Goal: Task Accomplishment & Management: Manage account settings

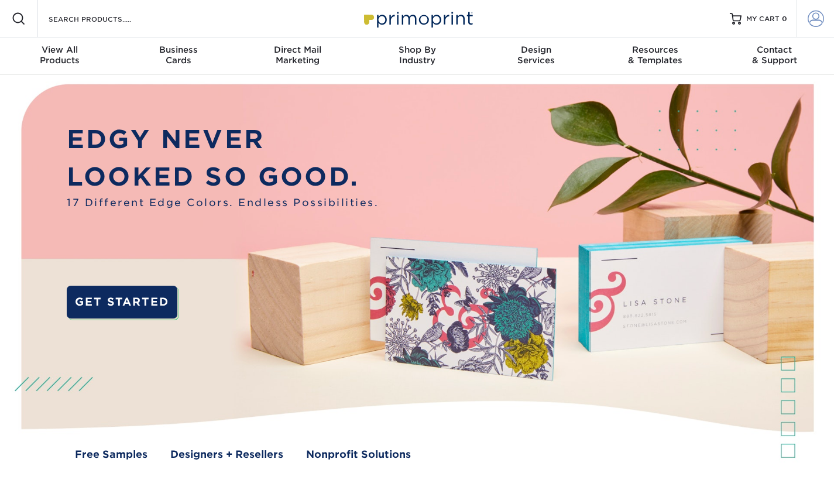
click at [811, 18] on span at bounding box center [816, 19] width 16 height 16
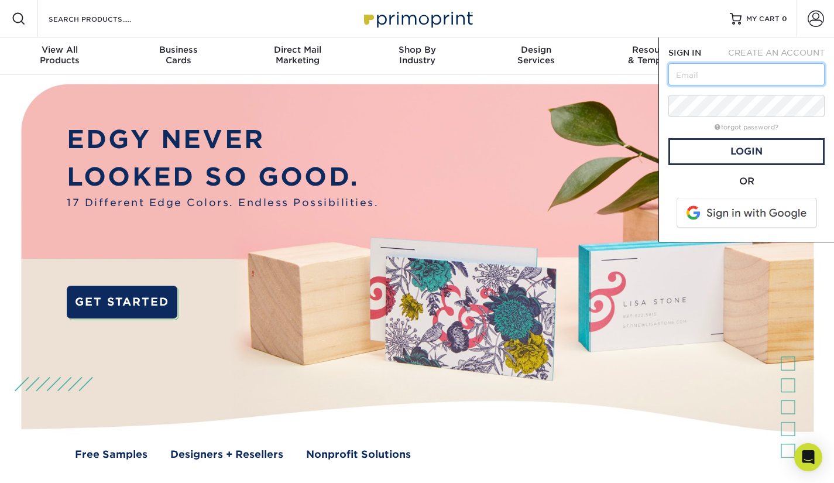
click at [758, 71] on input "text" at bounding box center [747, 74] width 156 height 22
type input "[PERSON_NAME][EMAIL_ADDRESS][DOMAIN_NAME]"
click at [762, 126] on link "forgot password?" at bounding box center [747, 128] width 64 height 8
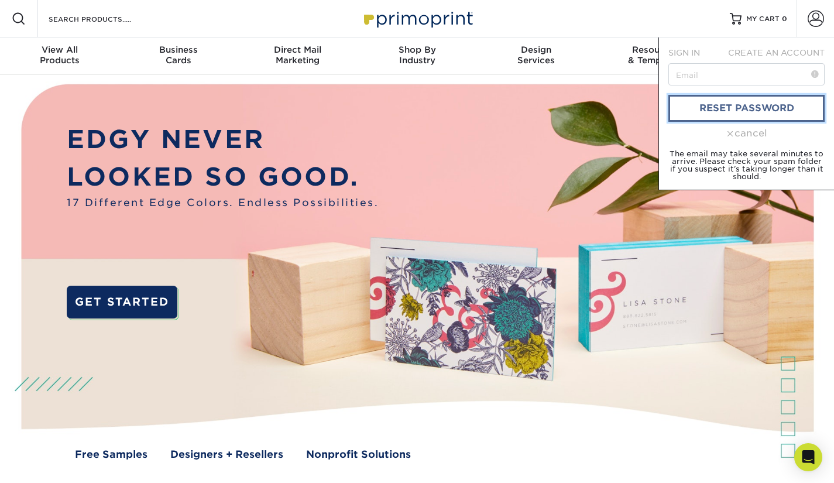
click at [751, 102] on link "reset password" at bounding box center [747, 108] width 156 height 27
click at [715, 69] on input "text" at bounding box center [747, 74] width 156 height 22
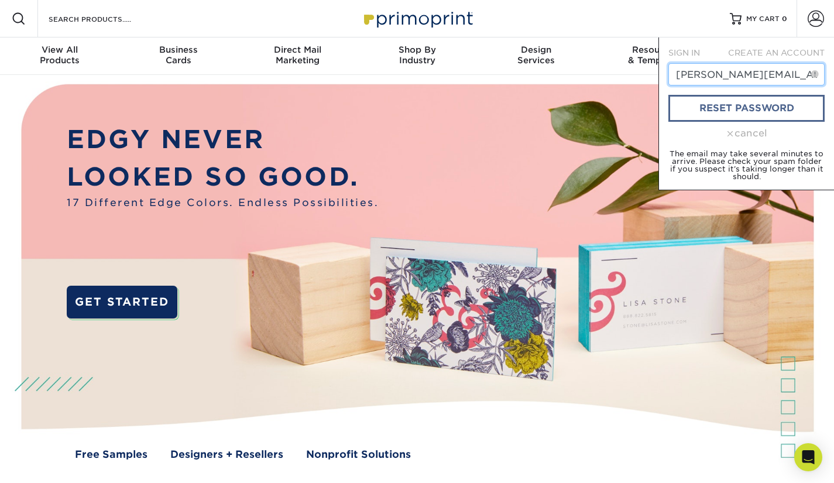
type input "[PERSON_NAME][EMAIL_ADDRESS][DOMAIN_NAME]"
click at [740, 102] on link "reset password" at bounding box center [747, 108] width 156 height 27
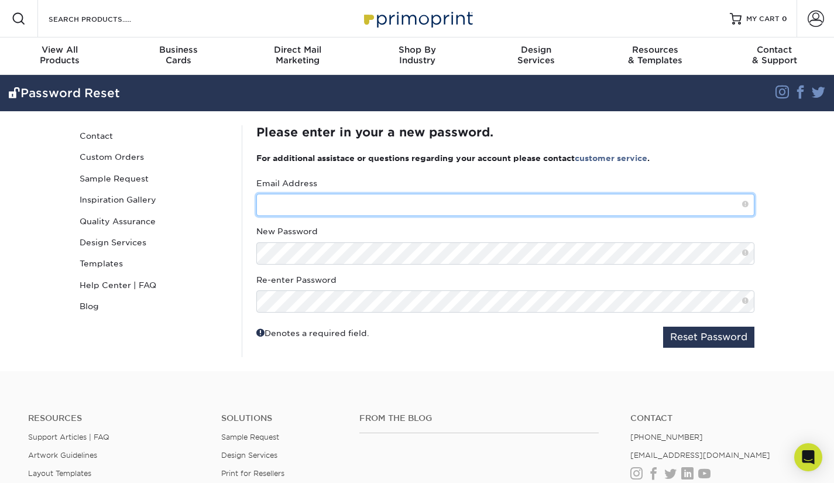
click at [368, 205] on input "text" at bounding box center [505, 205] width 498 height 22
type input "[PERSON_NAME][EMAIL_ADDRESS][DOMAIN_NAME]"
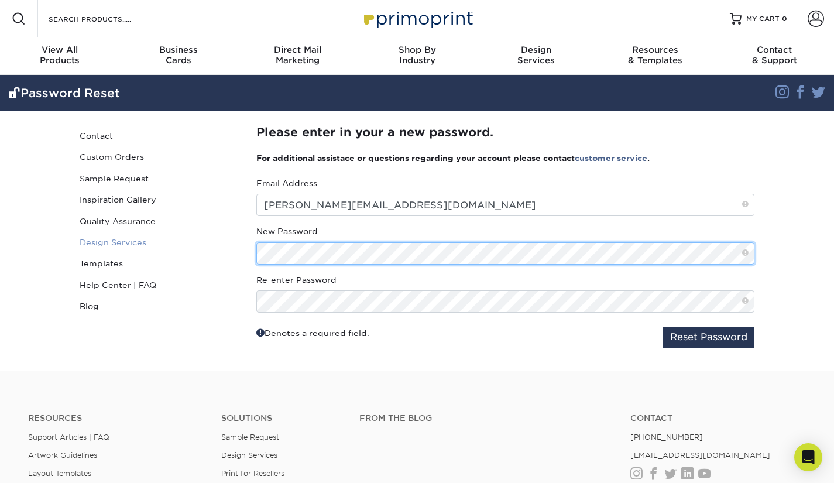
click at [189, 249] on div "Password Reset Contact Custom Orders Sample Request Inspiration Gallery Quality…" at bounding box center [417, 241] width 703 height 260
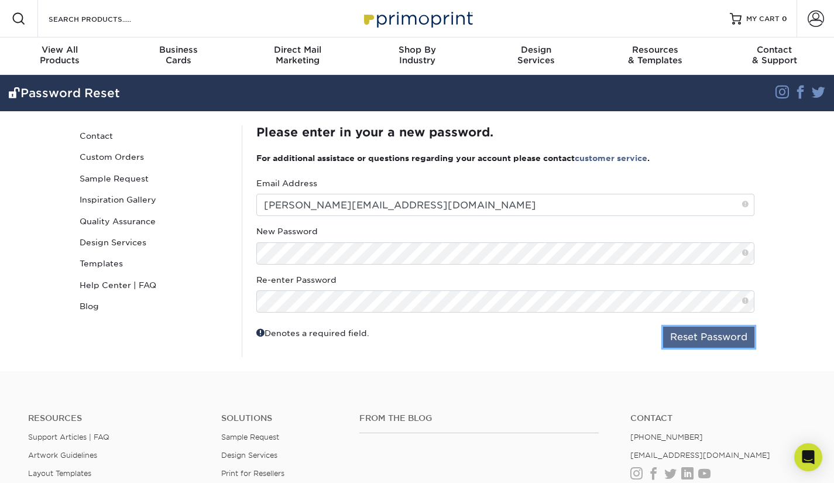
click at [681, 340] on button "Reset Password" at bounding box center [708, 337] width 91 height 21
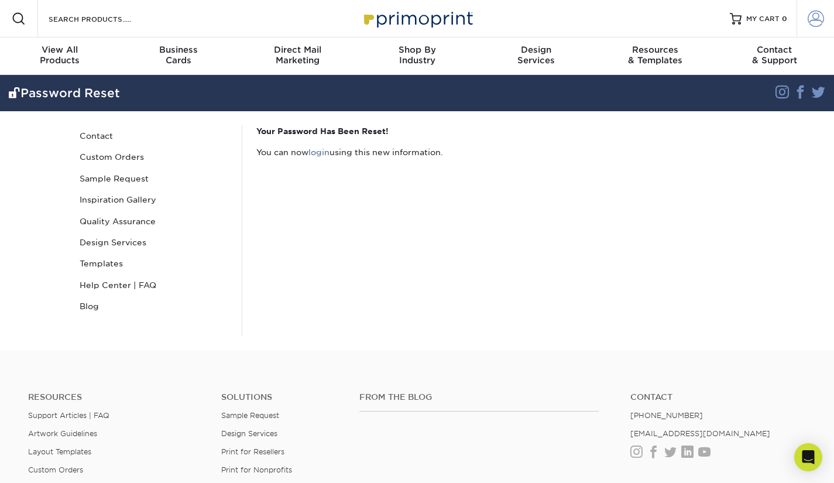
click at [817, 20] on span at bounding box center [816, 19] width 16 height 16
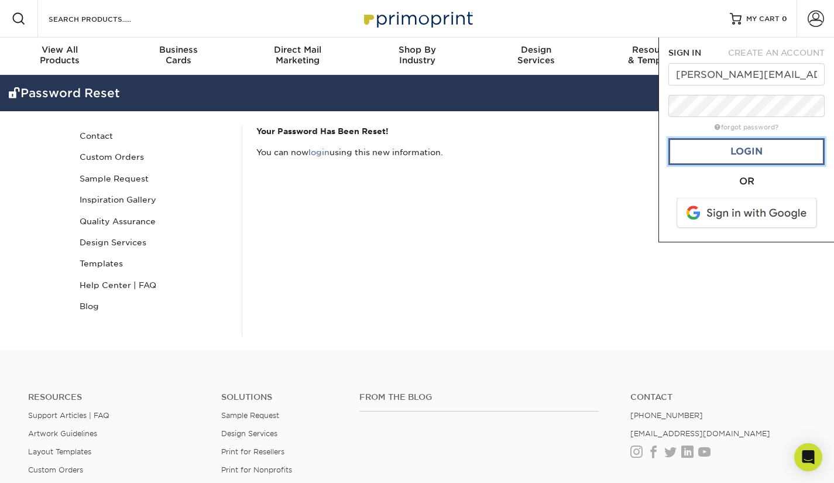
click at [746, 146] on link "Login" at bounding box center [747, 151] width 156 height 27
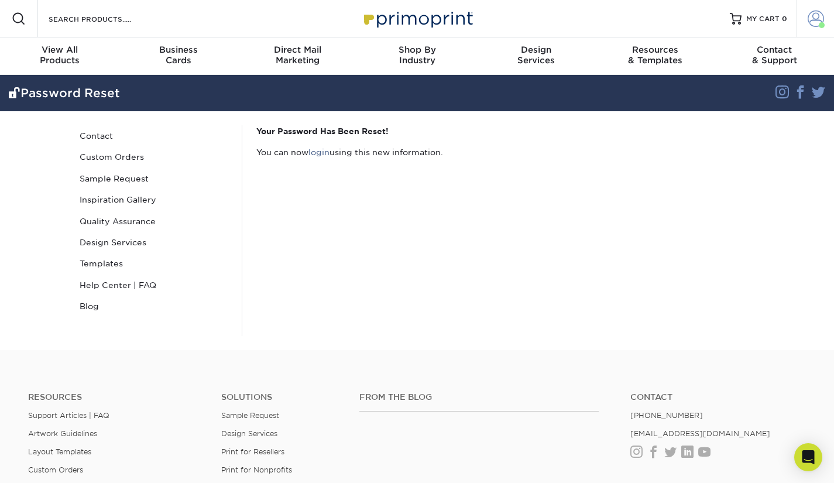
click at [820, 18] on span at bounding box center [816, 19] width 16 height 16
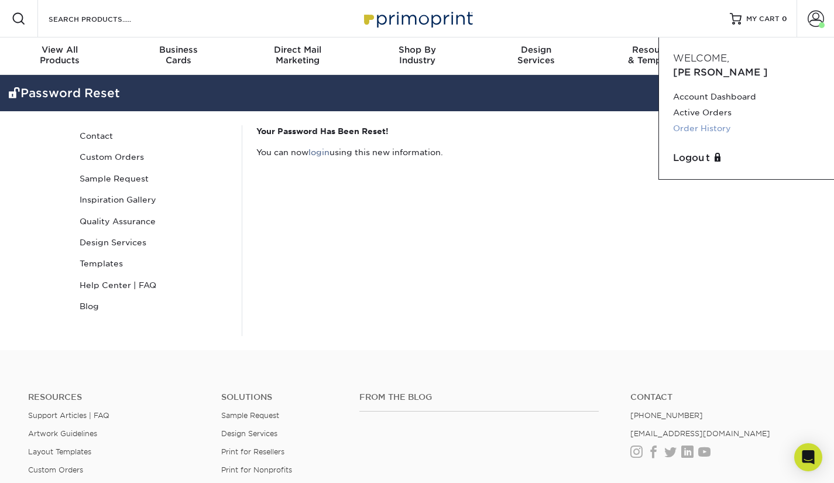
click at [714, 121] on link "Order History" at bounding box center [746, 129] width 147 height 16
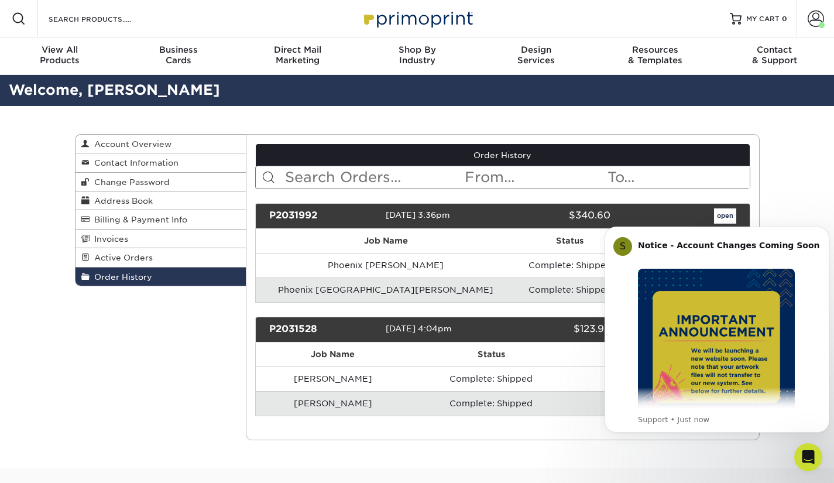
click at [800, 168] on div "Order History Account Overview Contact Information Change Password Address Book…" at bounding box center [417, 287] width 834 height 362
click at [823, 231] on button "Dismiss notification" at bounding box center [825, 229] width 15 height 15
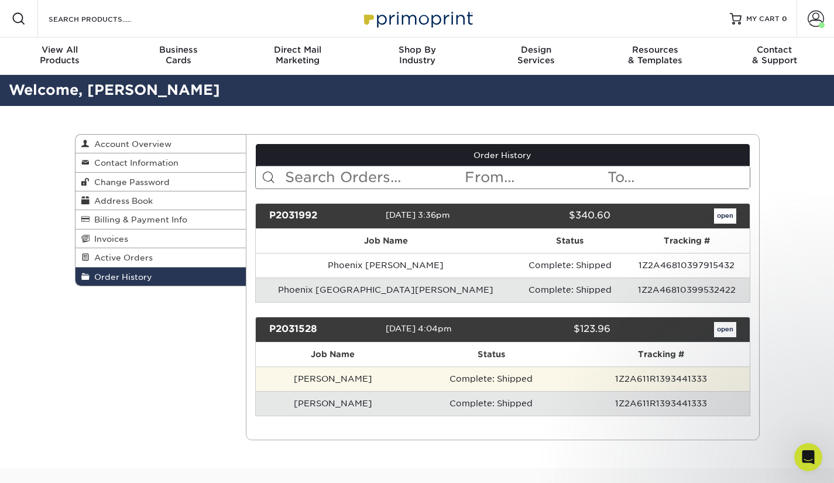
click at [329, 380] on td "[PERSON_NAME]" at bounding box center [333, 378] width 154 height 25
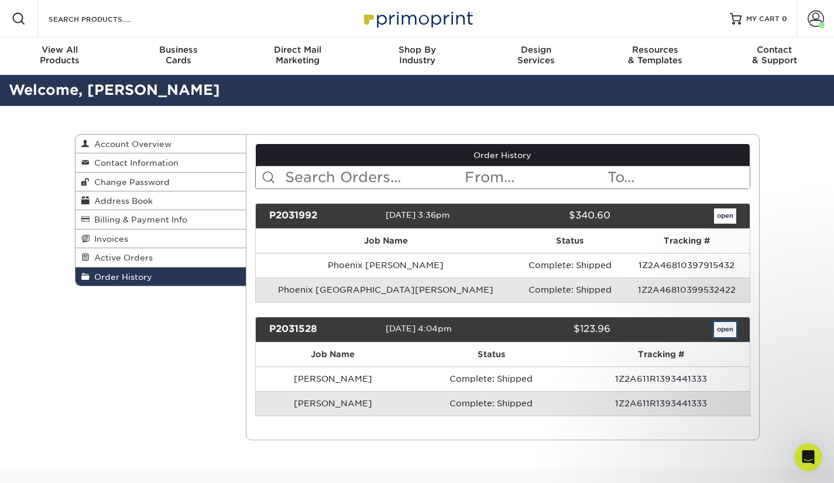
click at [729, 326] on link "open" at bounding box center [725, 329] width 22 height 15
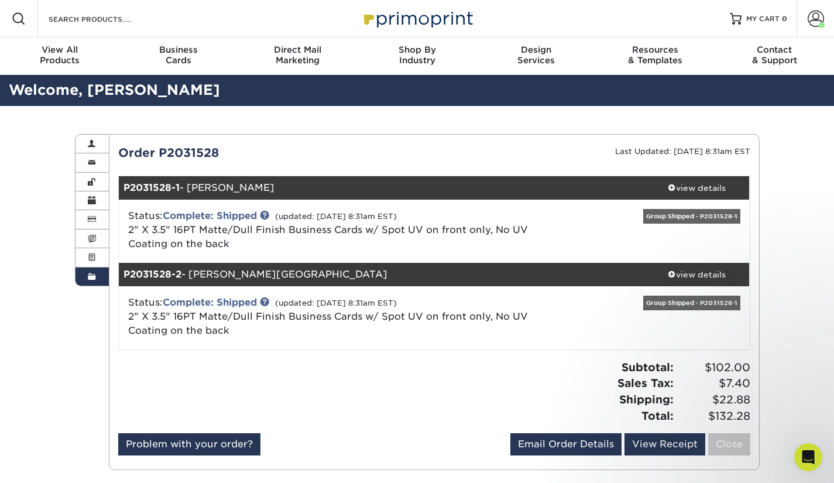
click at [663, 217] on div "Group Shipped - P2031528-1" at bounding box center [691, 216] width 97 height 15
click at [95, 198] on span at bounding box center [92, 200] width 8 height 9
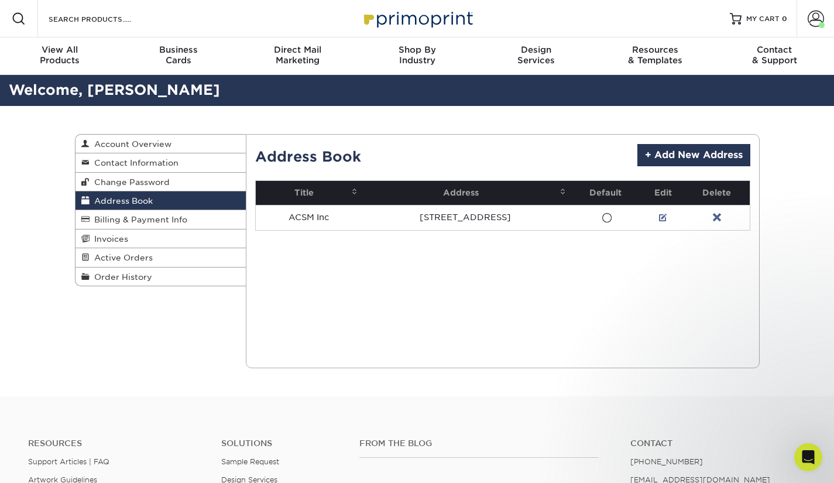
click at [551, 151] on div "Address Book + Add New Address" at bounding box center [502, 155] width 495 height 22
click at [159, 142] on span "Account Overview" at bounding box center [131, 143] width 82 height 9
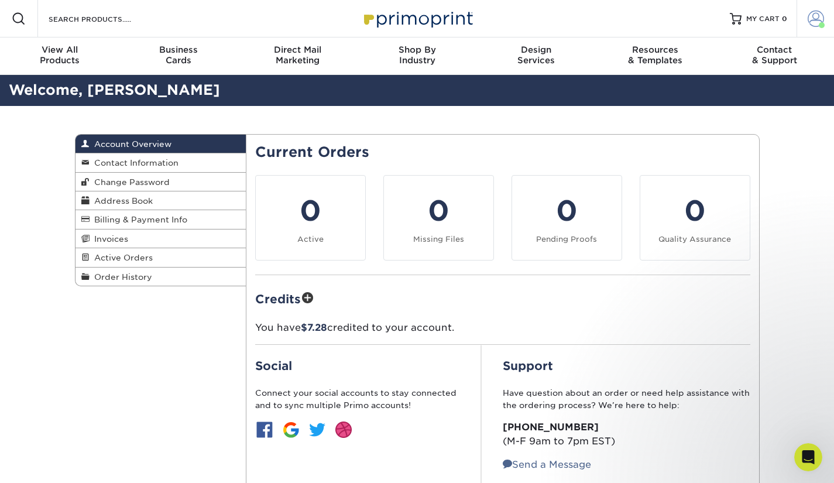
click at [819, 22] on span at bounding box center [816, 19] width 16 height 16
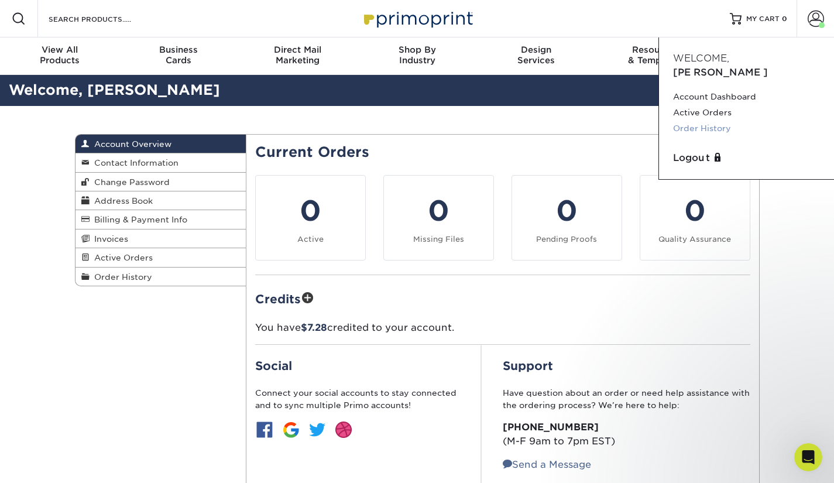
click at [711, 121] on link "Order History" at bounding box center [746, 129] width 147 height 16
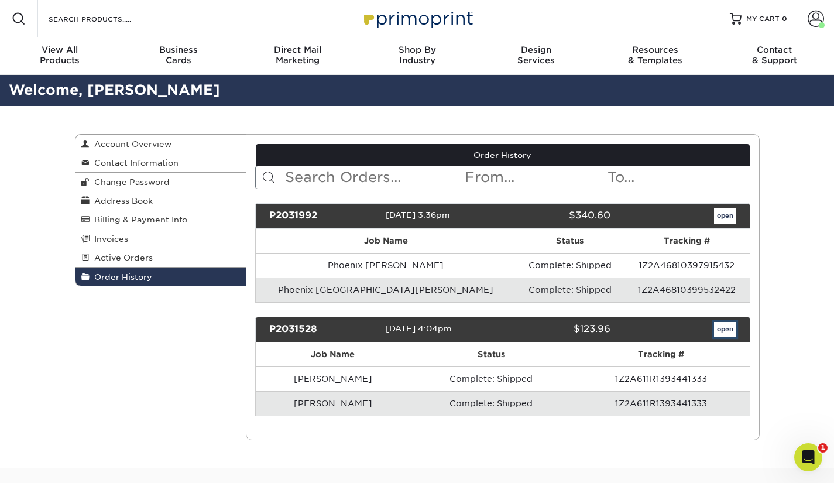
click at [727, 327] on link "open" at bounding box center [725, 329] width 22 height 15
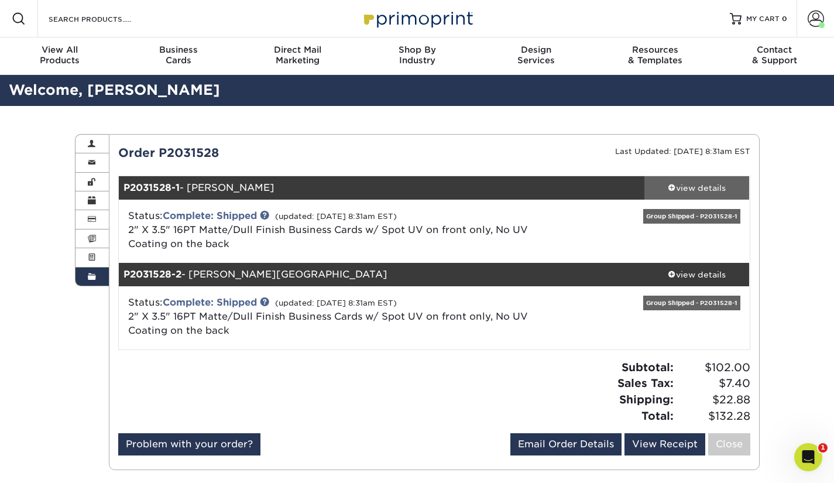
click at [711, 184] on div "view details" at bounding box center [697, 188] width 105 height 12
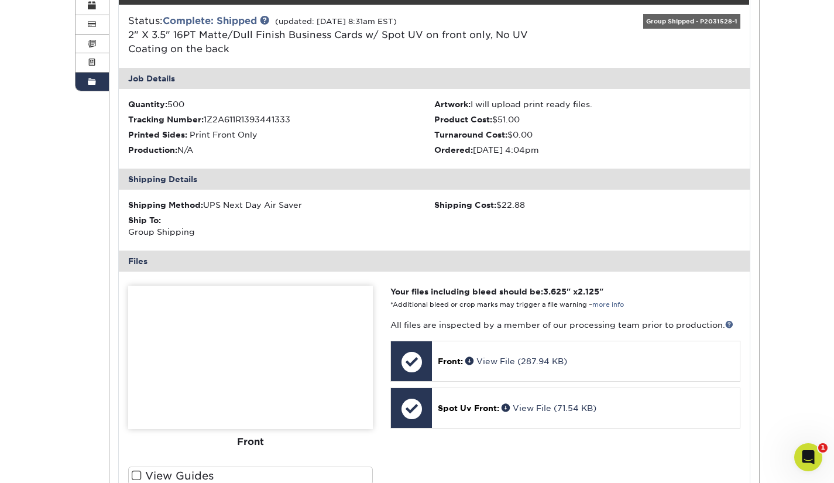
scroll to position [390, 0]
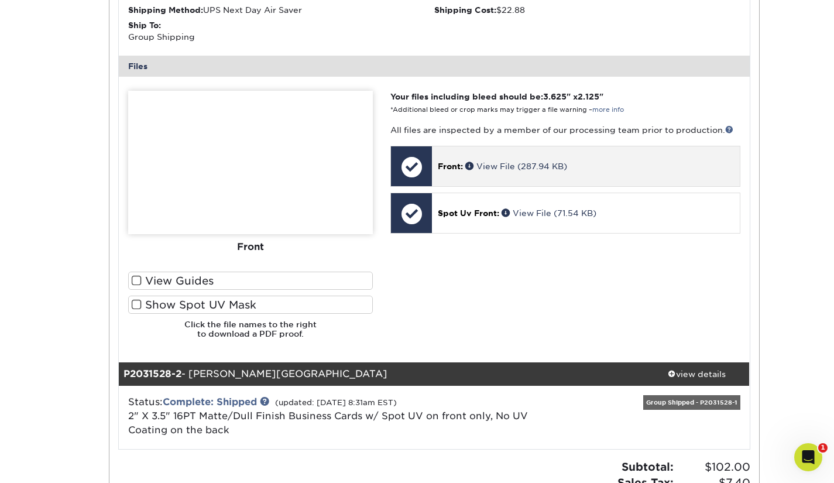
click at [461, 164] on span "Front:" at bounding box center [450, 166] width 25 height 9
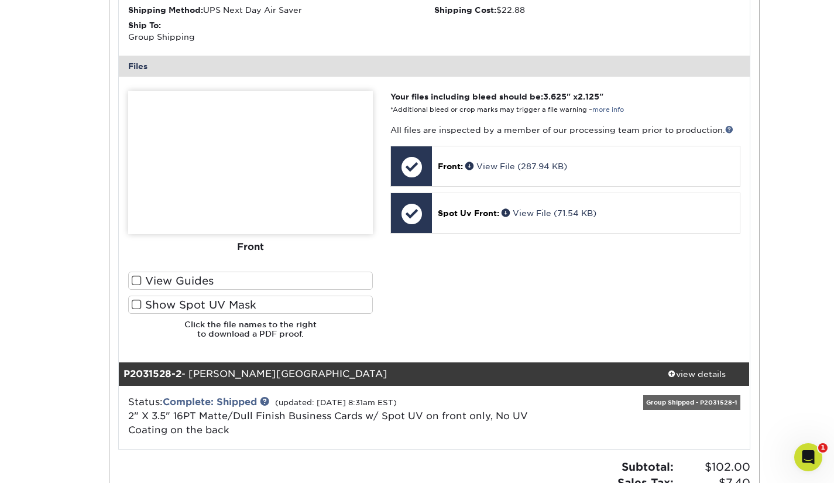
click at [142, 280] on label "View Guides" at bounding box center [250, 281] width 245 height 18
click at [0, 0] on input "View Guides" at bounding box center [0, 0] width 0 height 0
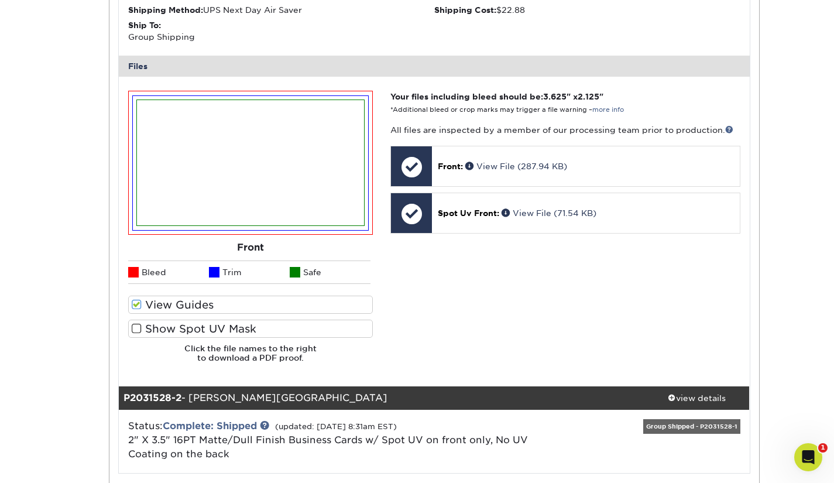
click at [148, 327] on label "Show Spot UV Mask" at bounding box center [250, 329] width 245 height 18
click at [0, 0] on input "Show Spot UV Mask" at bounding box center [0, 0] width 0 height 0
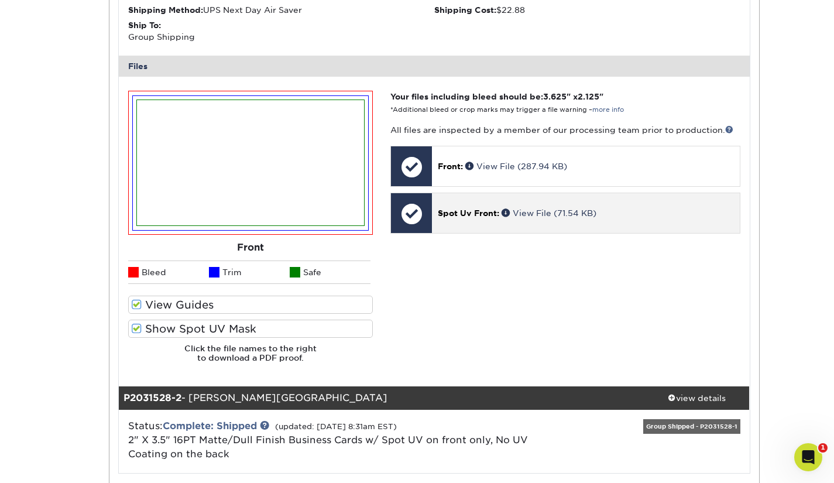
click at [481, 213] on span "Spot Uv Front:" at bounding box center [468, 212] width 61 height 9
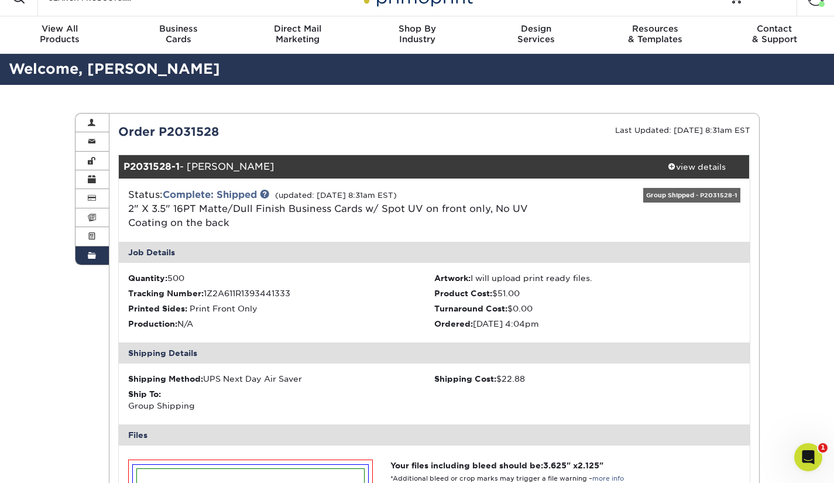
scroll to position [0, 0]
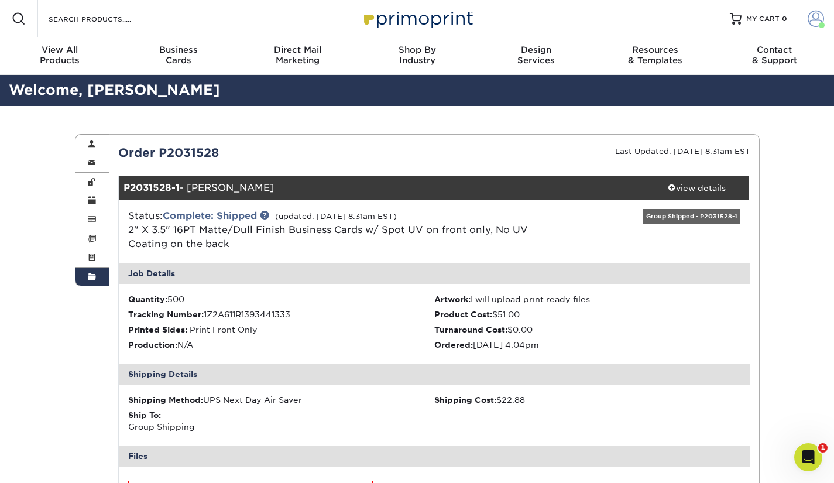
click at [814, 18] on span at bounding box center [816, 19] width 16 height 16
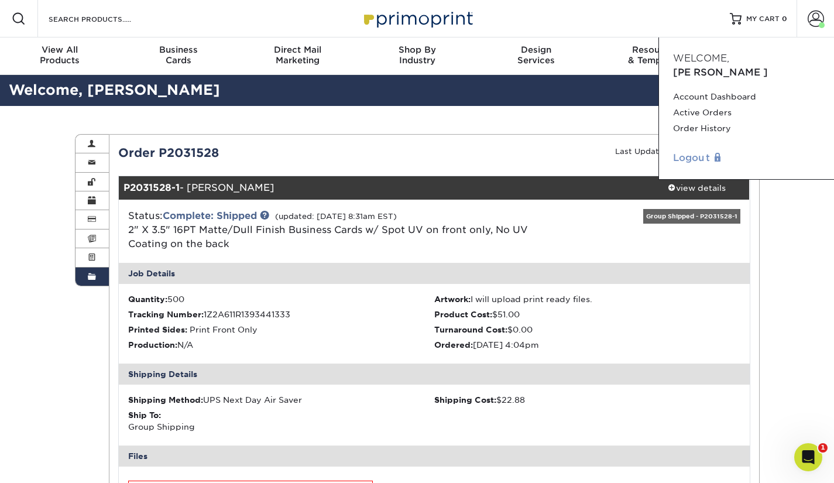
click at [703, 151] on link "Logout" at bounding box center [746, 158] width 147 height 14
